Goal: Check status: Check status

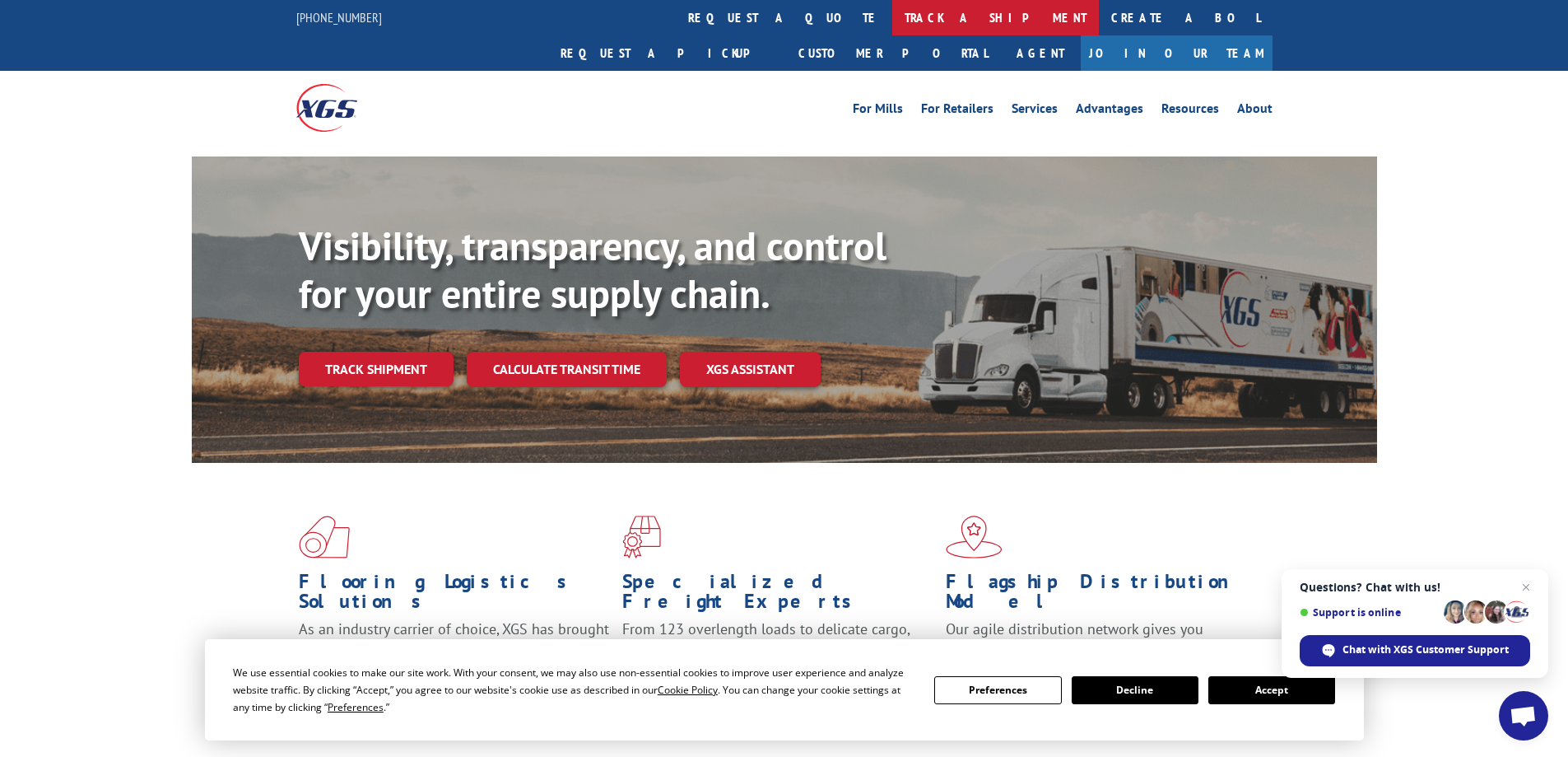
click at [893, 15] on link "track a shipment" at bounding box center [996, 17] width 207 height 35
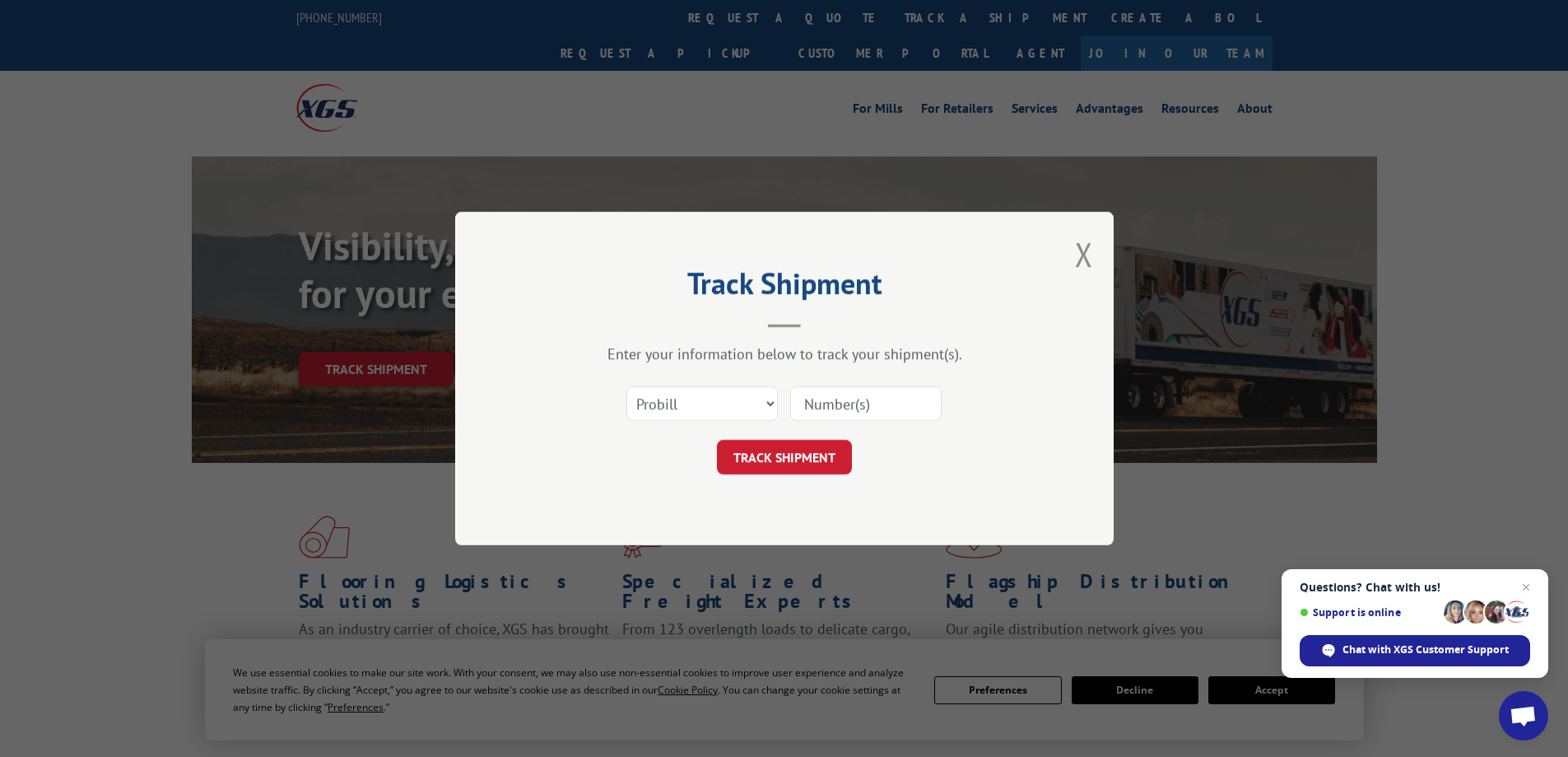
click at [794, 403] on input at bounding box center [865, 404] width 151 height 34
click at [768, 402] on select "Select category... Probill BOL PO" at bounding box center [702, 404] width 151 height 34
select select "bol"
click at [627, 387] on select "Select category... Probill BOL PO" at bounding box center [702, 404] width 151 height 34
click at [861, 404] on input at bounding box center [865, 404] width 151 height 34
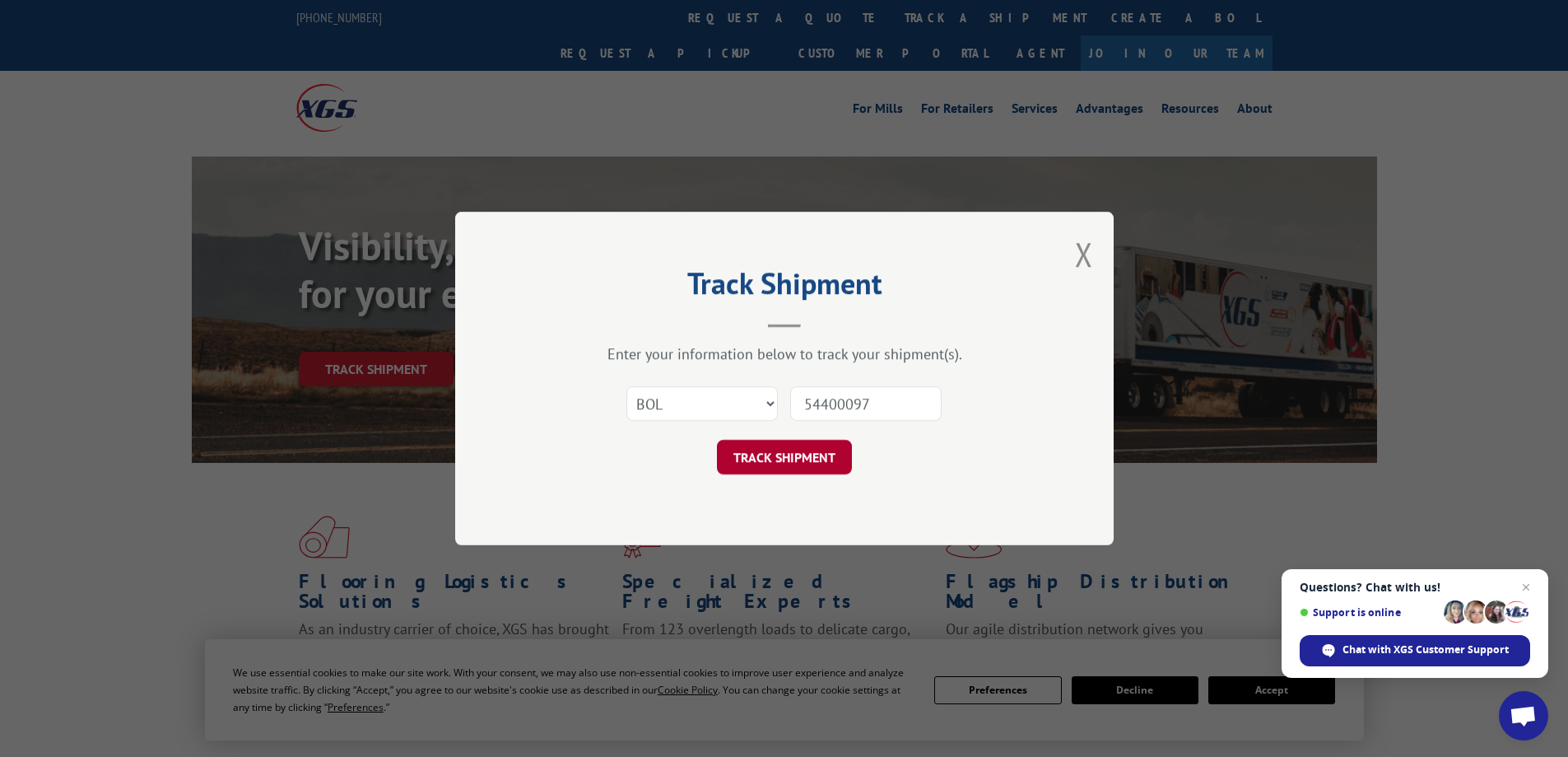
type input "54400097"
click at [765, 453] on button "TRACK SHIPMENT" at bounding box center [784, 457] width 135 height 34
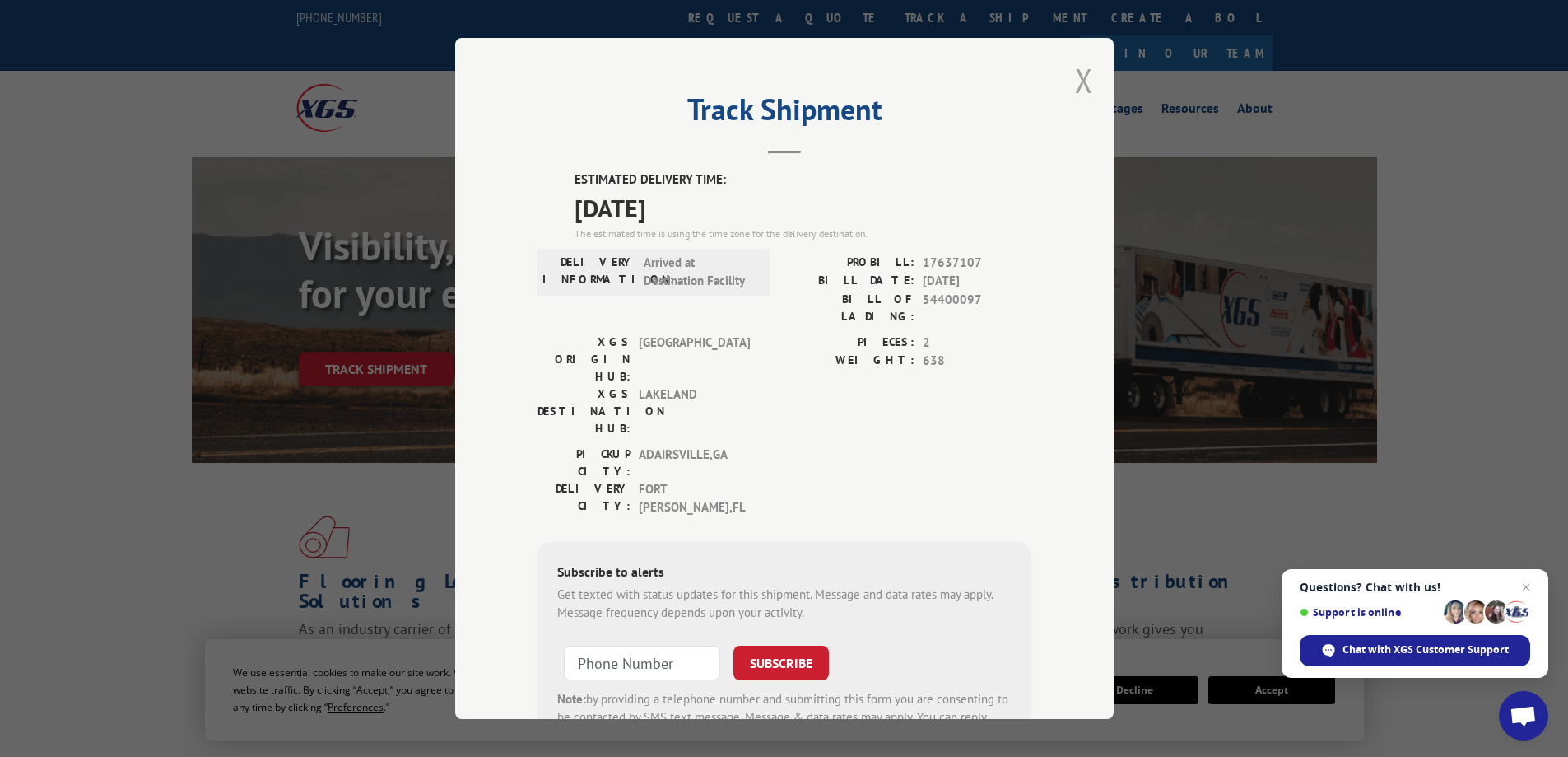
click at [1082, 84] on button "Close modal" at bounding box center [1084, 81] width 18 height 44
